Goal: Transaction & Acquisition: Obtain resource

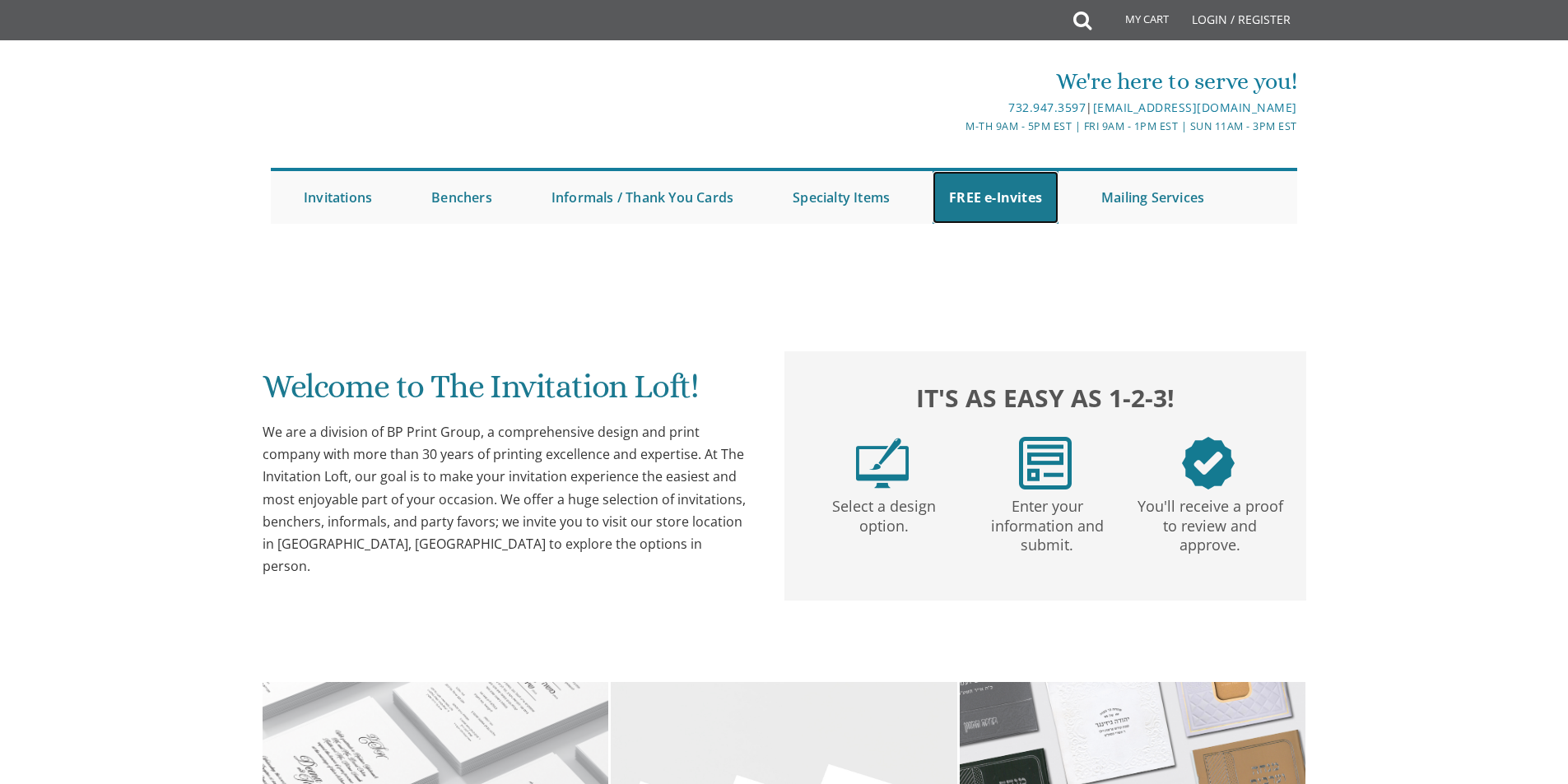
click at [997, 206] on link "FREE e-Invites" at bounding box center [995, 198] width 126 height 53
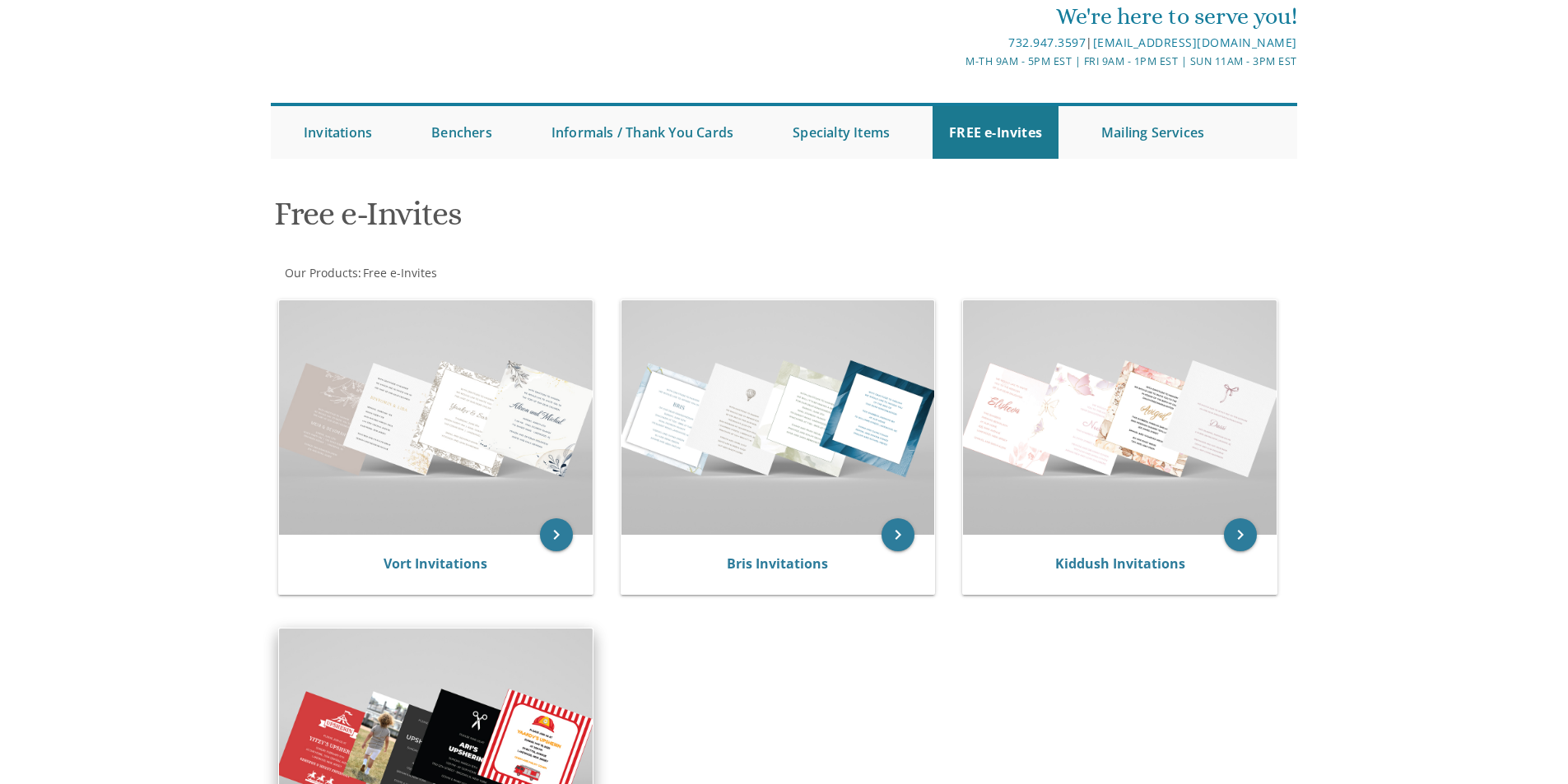
scroll to position [329, 0]
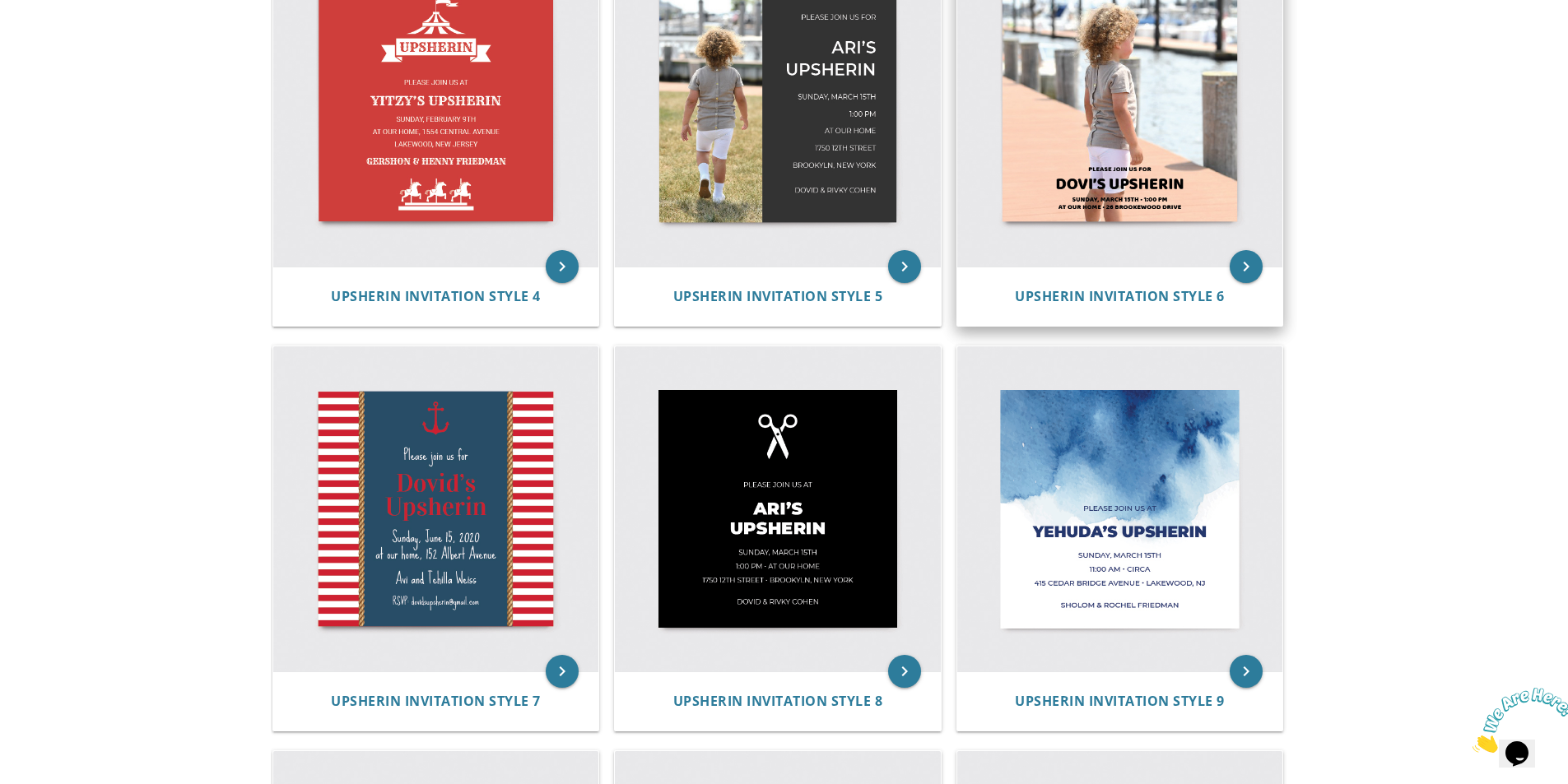
scroll to position [864, 0]
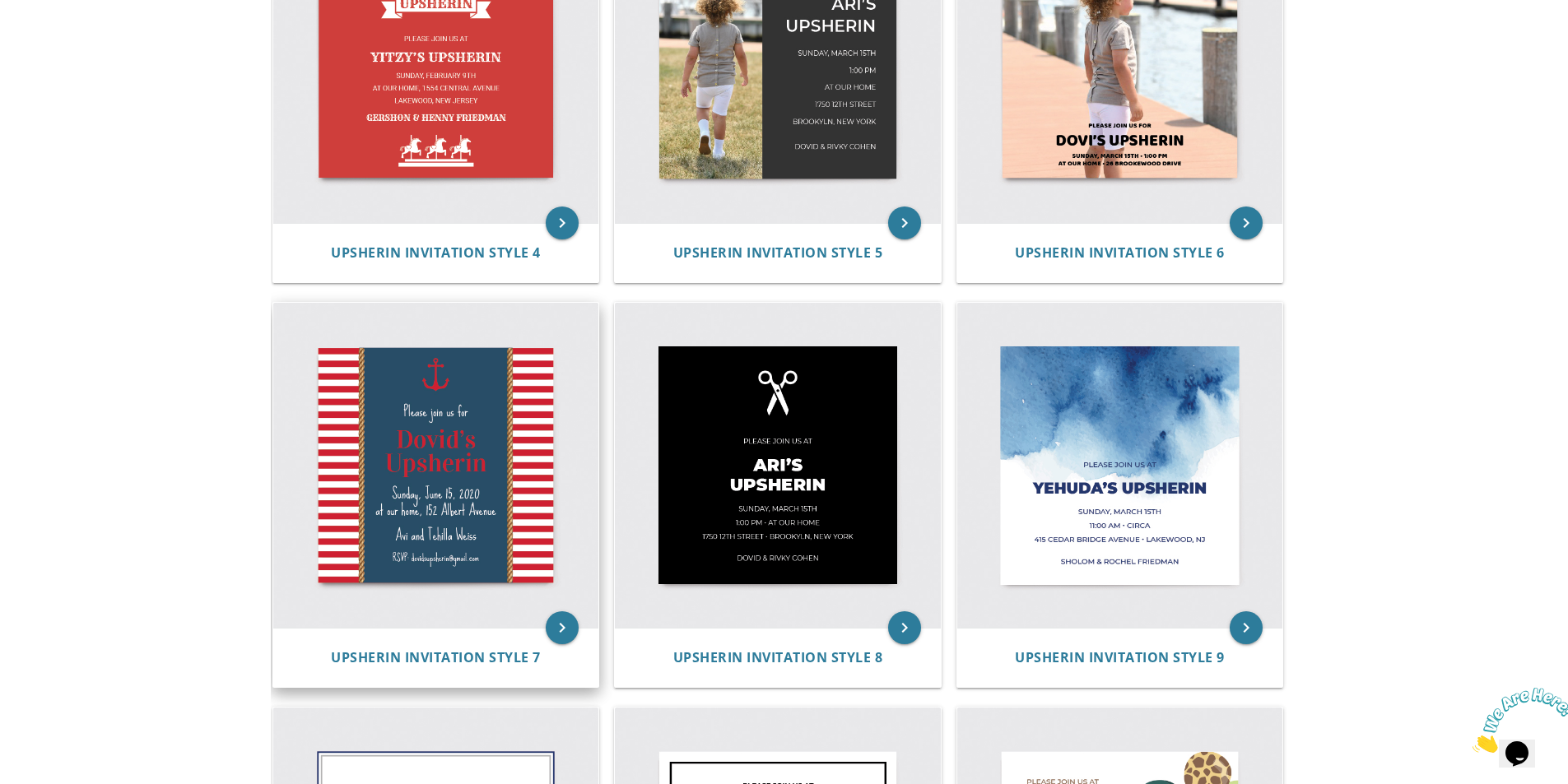
click at [446, 408] on img at bounding box center [436, 466] width 326 height 326
click at [450, 472] on img at bounding box center [436, 466] width 326 height 326
click at [568, 625] on icon "keyboard_arrow_right" at bounding box center [562, 627] width 33 height 33
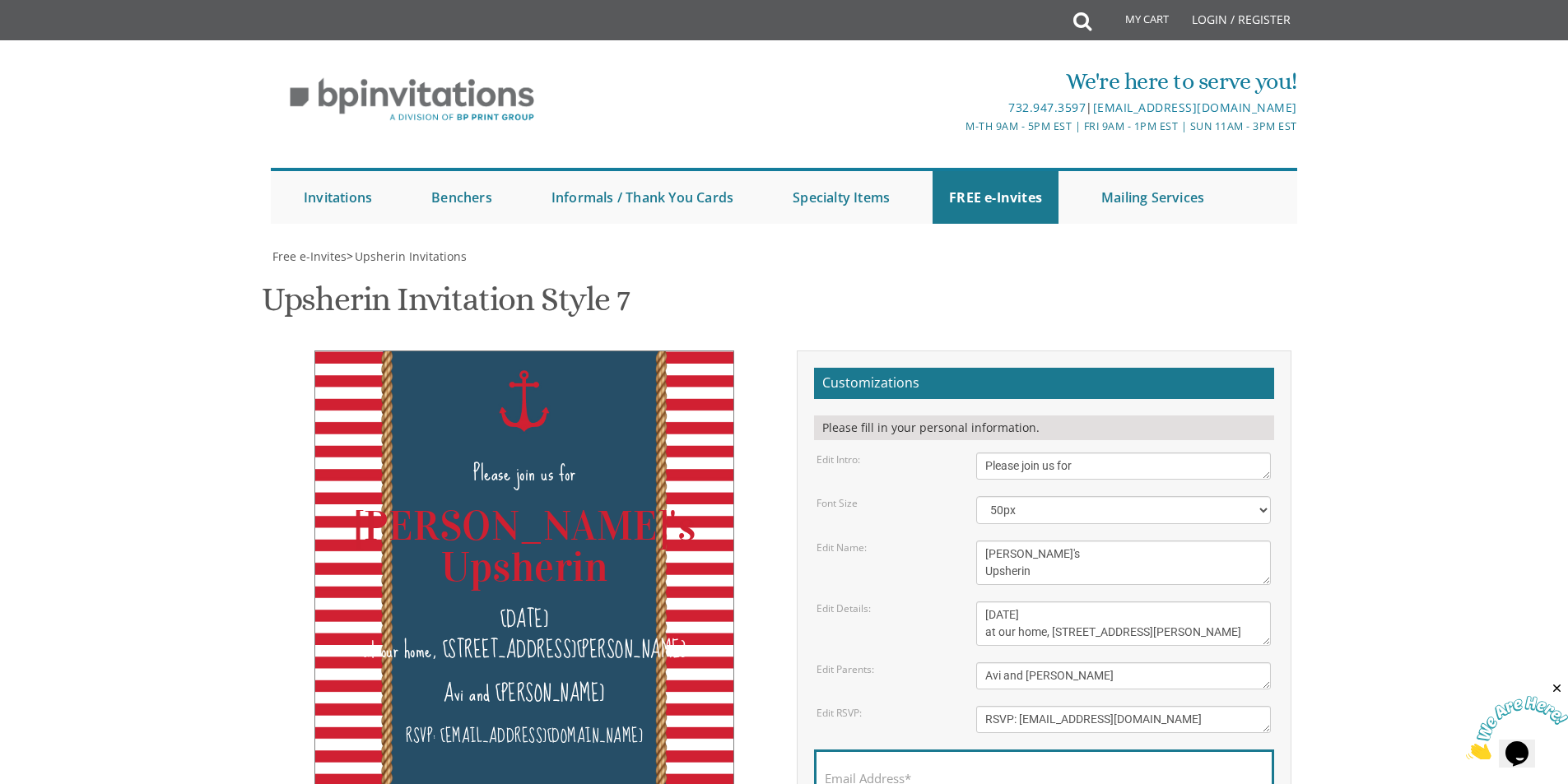
scroll to position [164, 0]
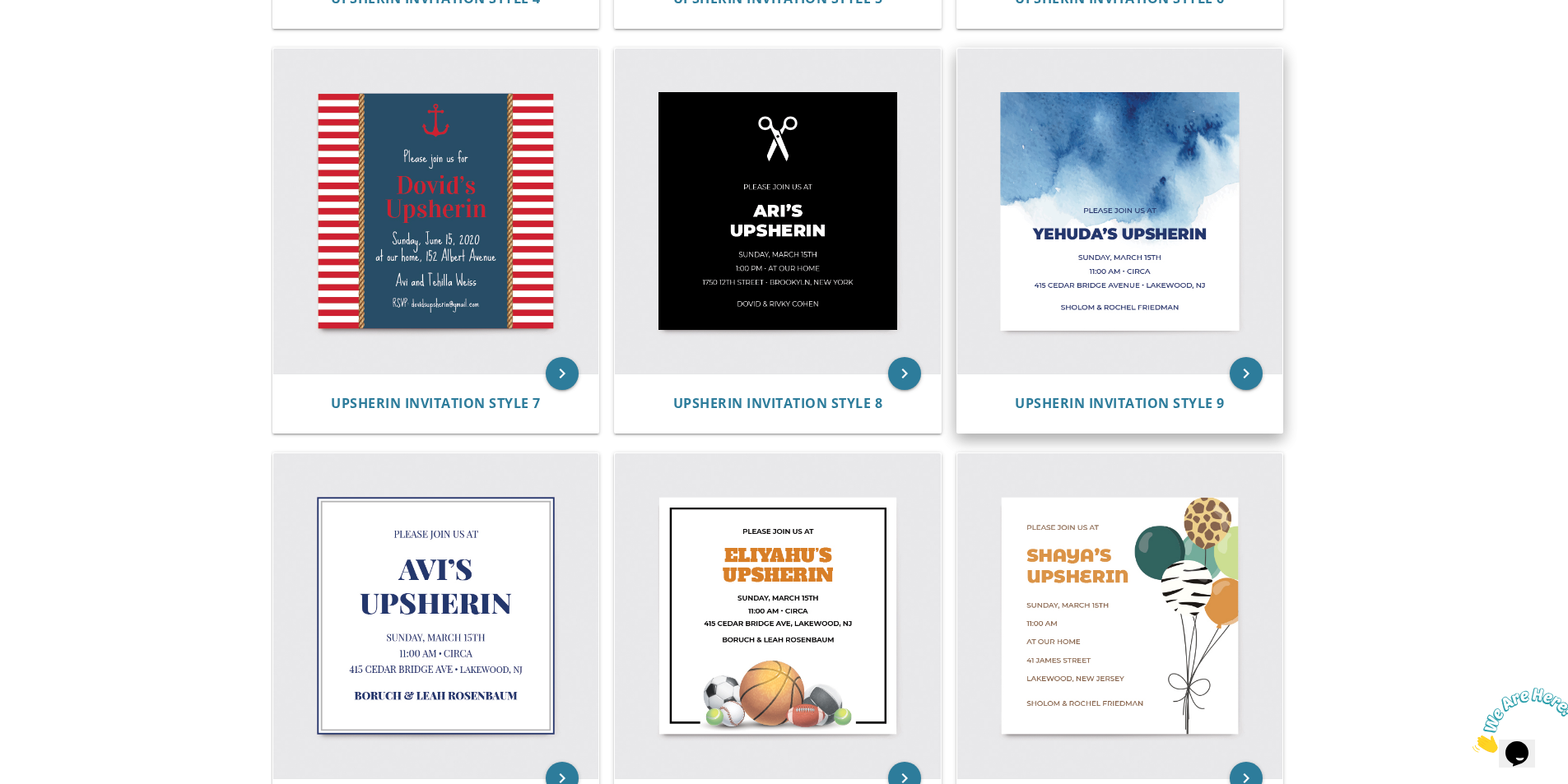
scroll to position [1111, 0]
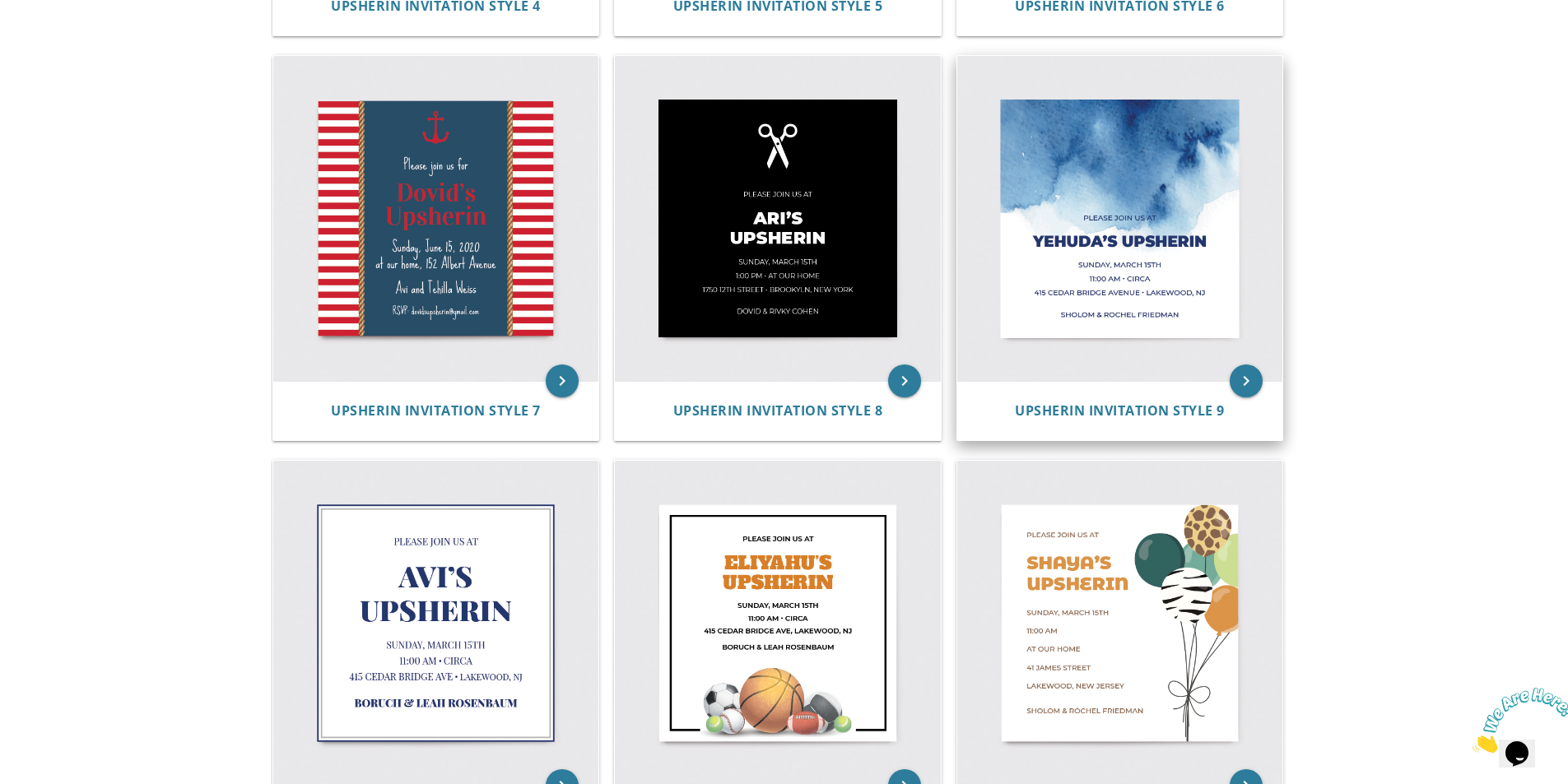
click at [1151, 235] on img at bounding box center [1120, 218] width 326 height 326
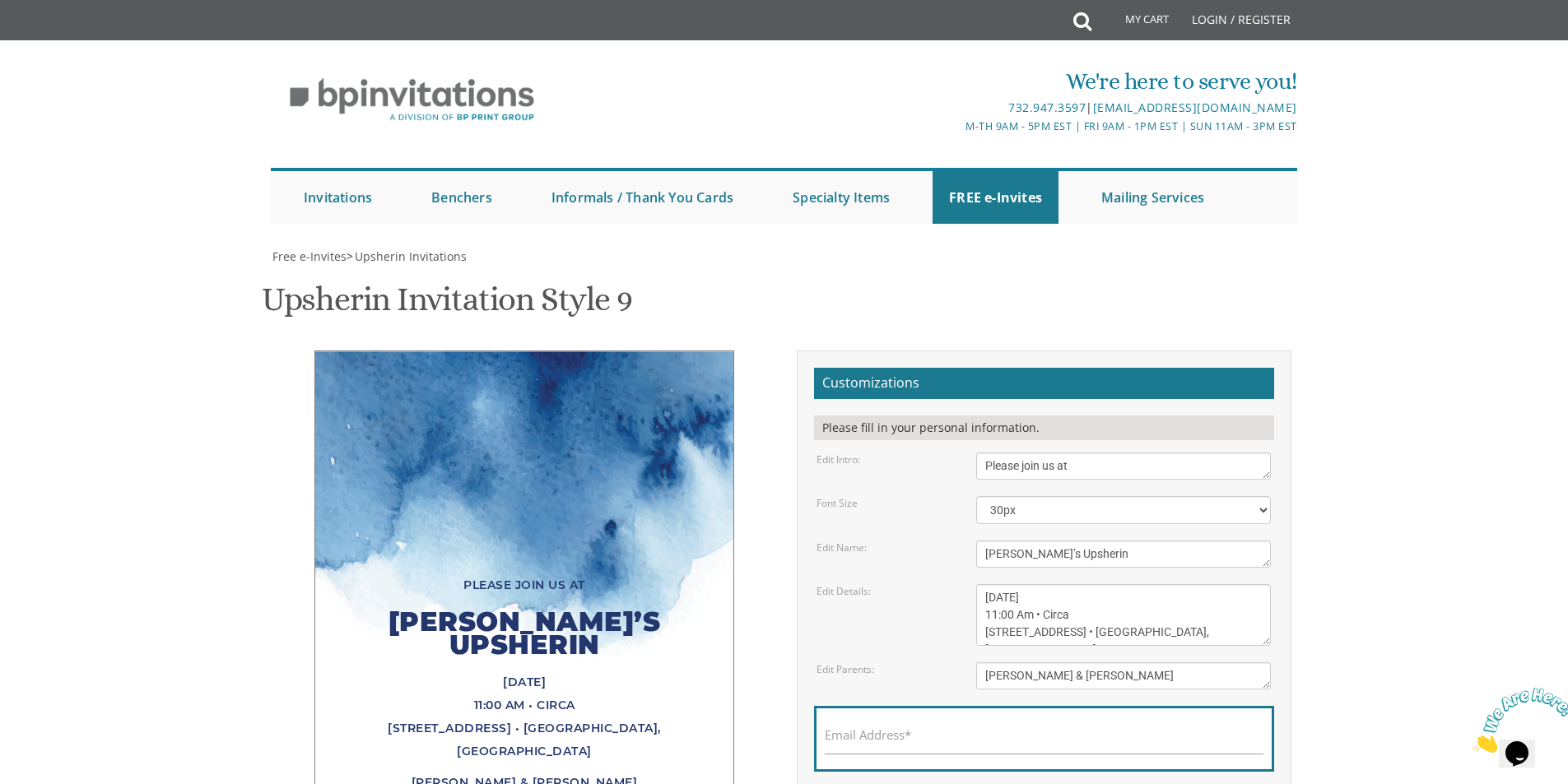
scroll to position [164, 0]
drag, startPoint x: 982, startPoint y: 389, endPoint x: 1022, endPoint y: 395, distance: 40.4
click at [1022, 540] on textarea "[PERSON_NAME]’s Upsherin" at bounding box center [1124, 554] width 295 height 27
type textarea "[PERSON_NAME]’s Upsherin"
drag, startPoint x: 982, startPoint y: 428, endPoint x: 1006, endPoint y: 426, distance: 24.1
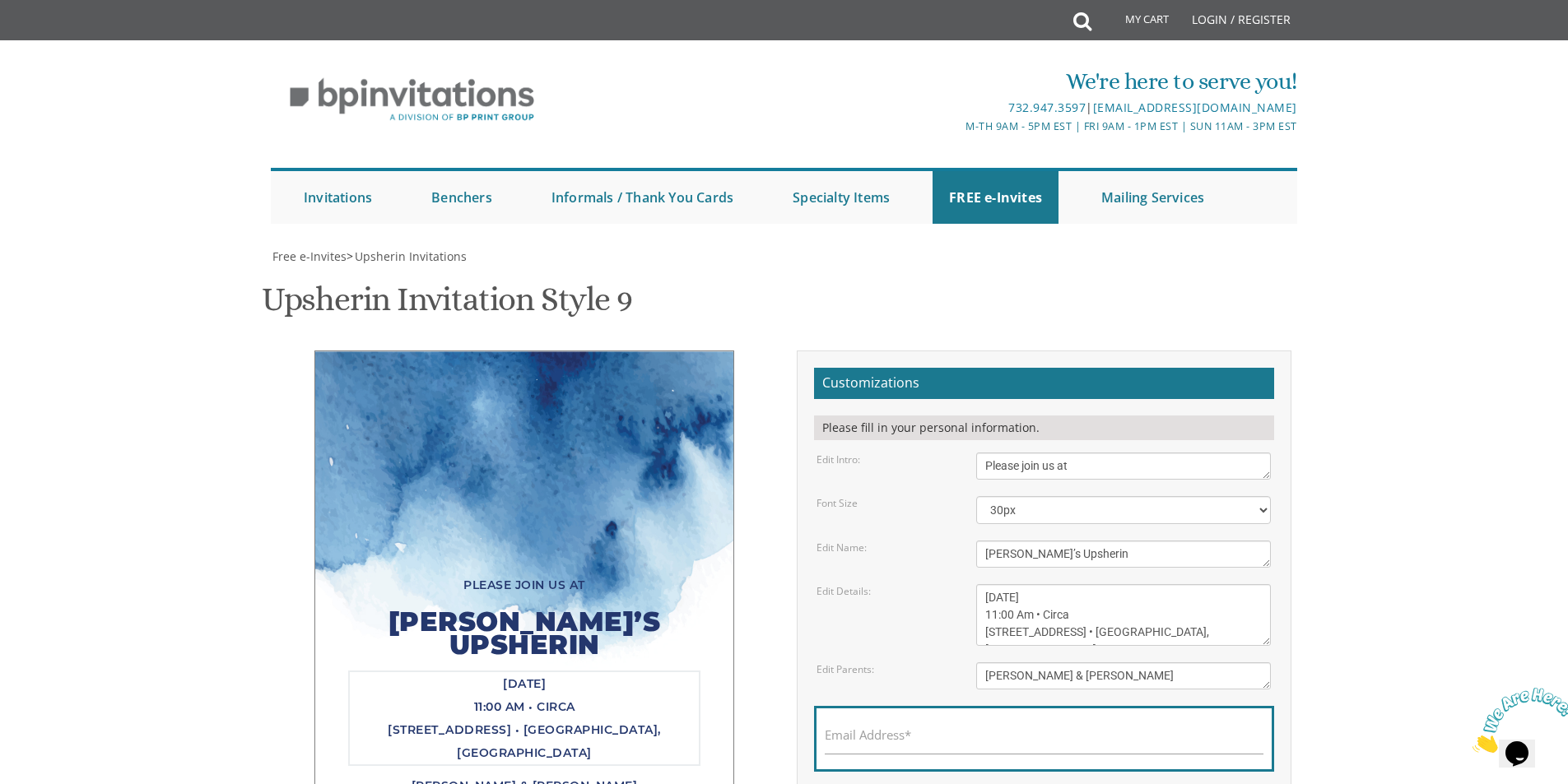
click at [1006, 584] on textarea "[DATE] 11:00 Am • Circa [STREET_ADDRESS] • [GEOGRAPHIC_DATA], [GEOGRAPHIC_DATA]" at bounding box center [1124, 615] width 295 height 62
click at [1121, 584] on textarea "[DATE] 11:00 Am • Circa [STREET_ADDRESS] • [GEOGRAPHIC_DATA], [GEOGRAPHIC_DATA]" at bounding box center [1124, 615] width 295 height 62
click at [985, 584] on textarea "[DATE] 11:00 Am • Circa [STREET_ADDRESS] • [GEOGRAPHIC_DATA], [GEOGRAPHIC_DATA]" at bounding box center [1124, 615] width 295 height 62
paste textarea "•"
click at [987, 584] on textarea "[DATE] 11:00 Am • Circa [STREET_ADDRESS] • [GEOGRAPHIC_DATA], [GEOGRAPHIC_DATA]" at bounding box center [1124, 615] width 295 height 62
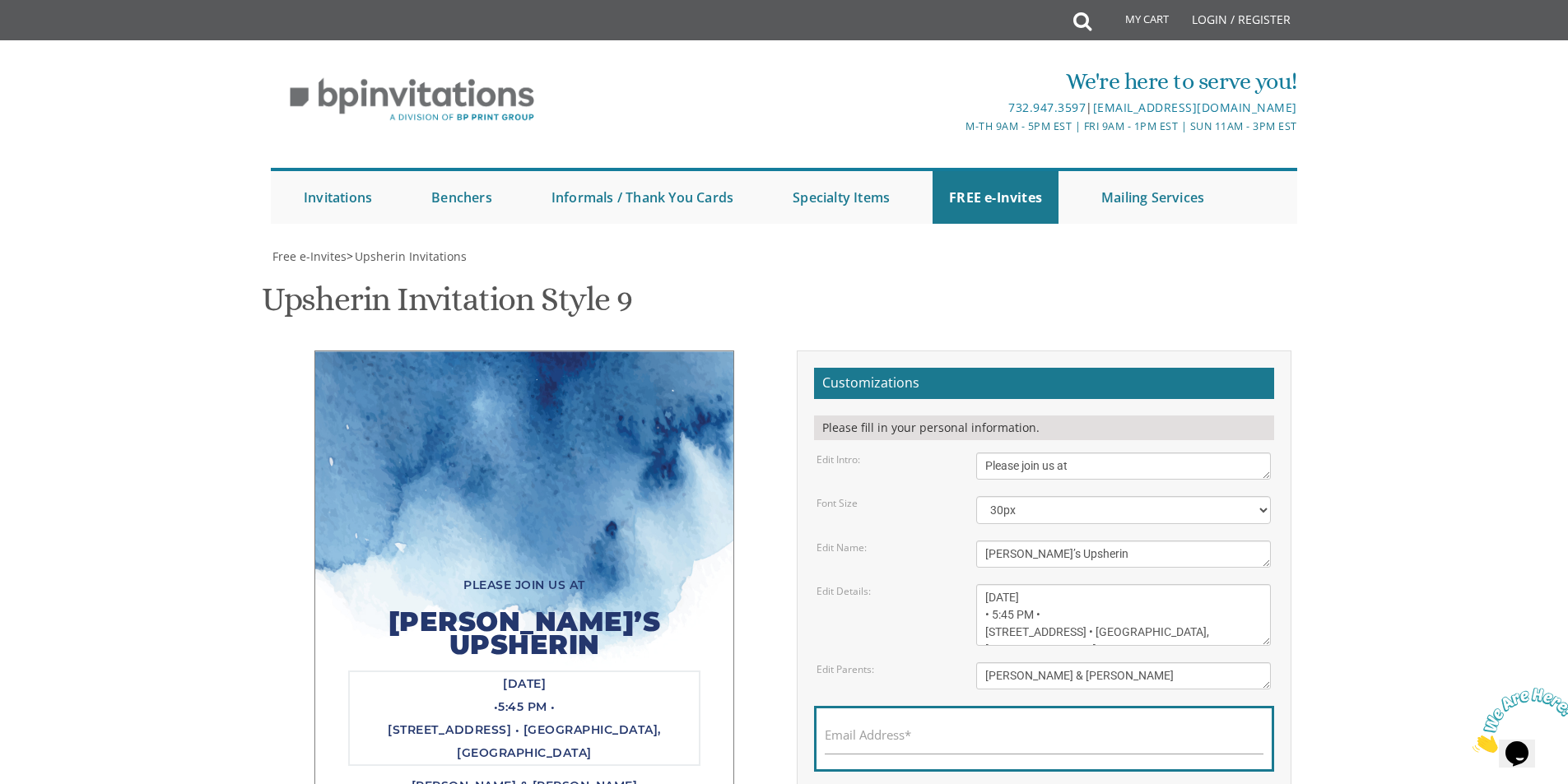
click at [993, 584] on textarea "[DATE] 11:00 Am • Circa [STREET_ADDRESS] • [GEOGRAPHIC_DATA], [GEOGRAPHIC_DATA]" at bounding box center [1124, 615] width 295 height 62
drag, startPoint x: 978, startPoint y: 466, endPoint x: 1112, endPoint y: 464, distance: 134.0
click at [1112, 584] on textarea "[DATE] 11:00 Am • Circa [STREET_ADDRESS] • [GEOGRAPHIC_DATA], [GEOGRAPHIC_DATA]" at bounding box center [1124, 615] width 295 height 62
type textarea "[DATE] • 5:45 PM • [STREET_ADDRESS] • [GEOGRAPHIC_DATA], [GEOGRAPHIC_DATA]"
type textarea "n"
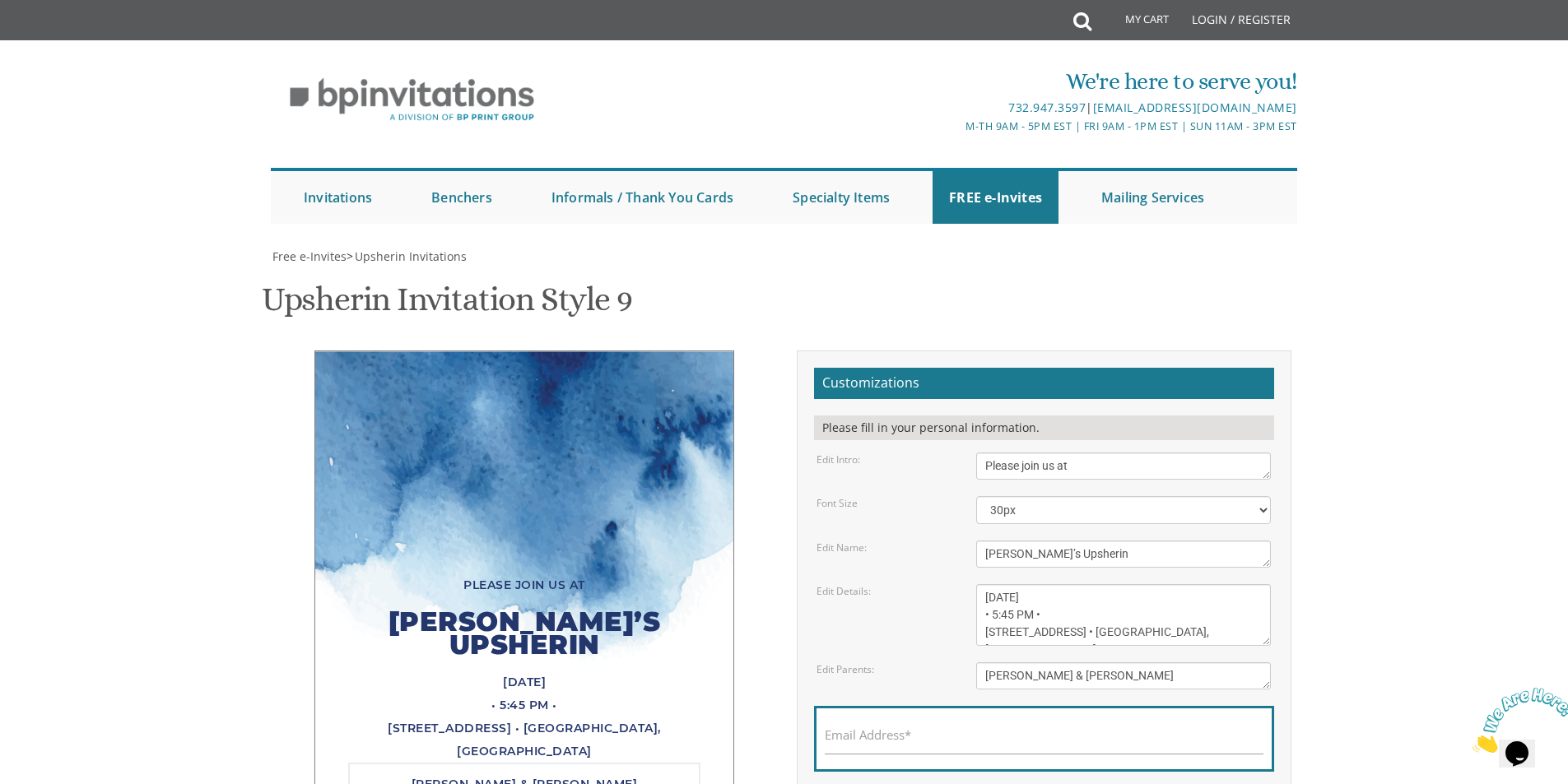
type textarea "[PERSON_NAME] & [PERSON_NAME]"
type input "[EMAIL_ADDRESS][DOMAIN_NAME]"
